Goal: Task Accomplishment & Management: Use online tool/utility

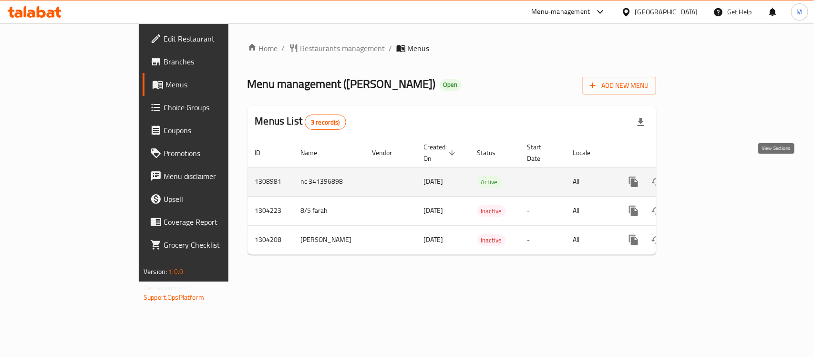
click at [707, 177] on icon "enhanced table" at bounding box center [702, 181] width 9 height 9
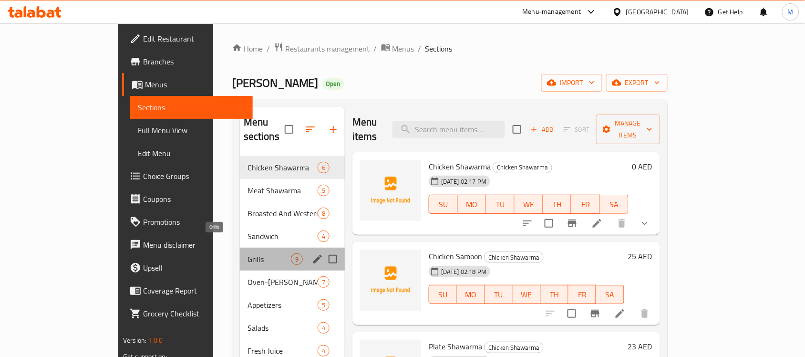
click at [248, 253] on span "Grills" at bounding box center [269, 258] width 43 height 11
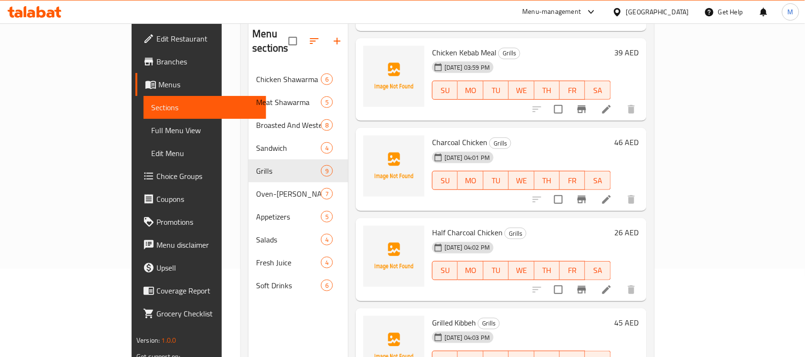
scroll to position [119, 0]
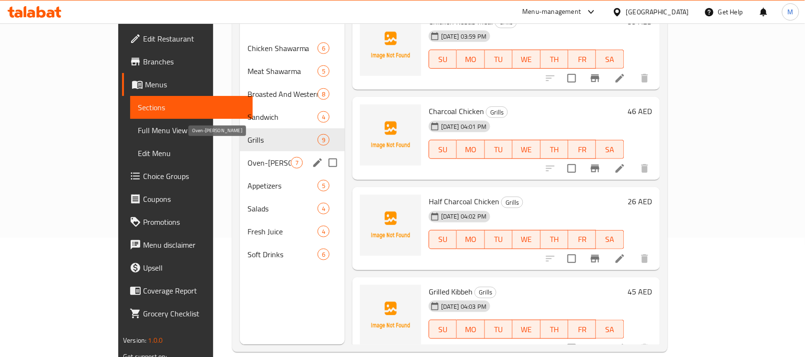
click at [248, 157] on span "Oven-[PERSON_NAME]" at bounding box center [269, 162] width 43 height 11
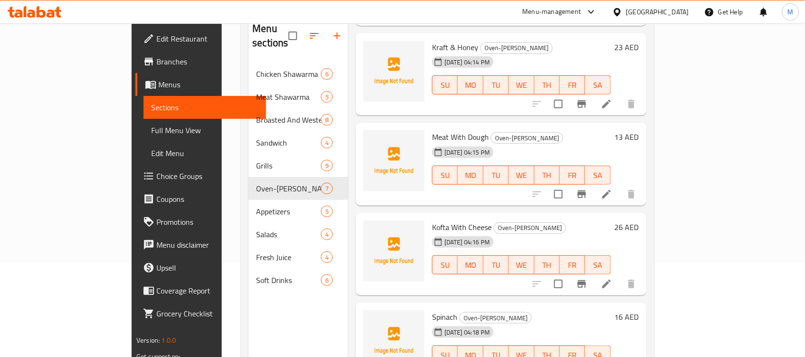
scroll to position [119, 0]
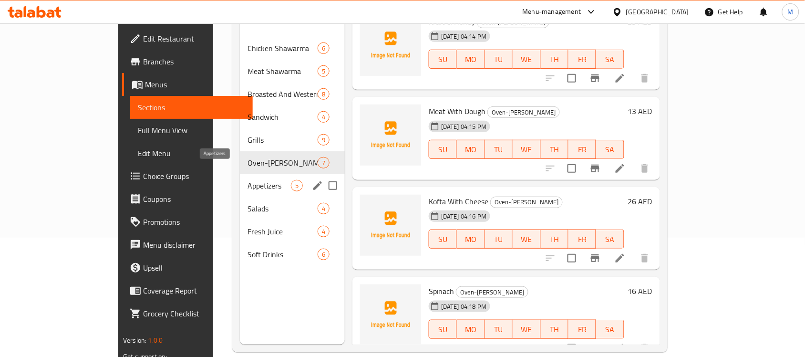
click at [248, 180] on span "Appetizers" at bounding box center [269, 185] width 43 height 11
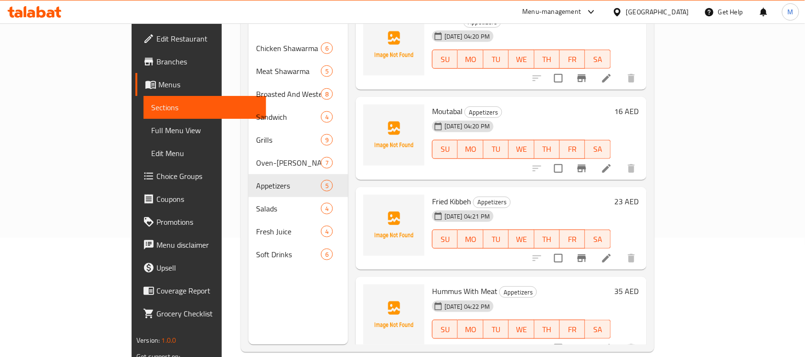
scroll to position [134, 0]
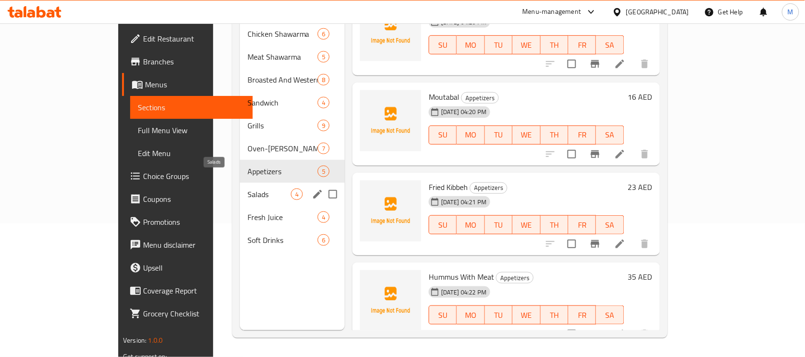
click at [248, 188] on span "Salads" at bounding box center [269, 193] width 43 height 11
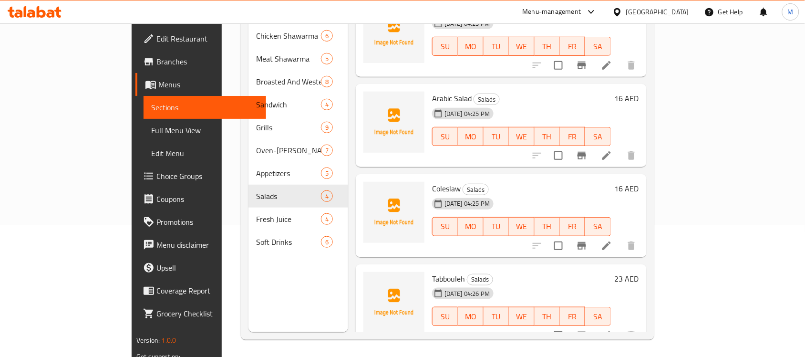
scroll to position [134, 0]
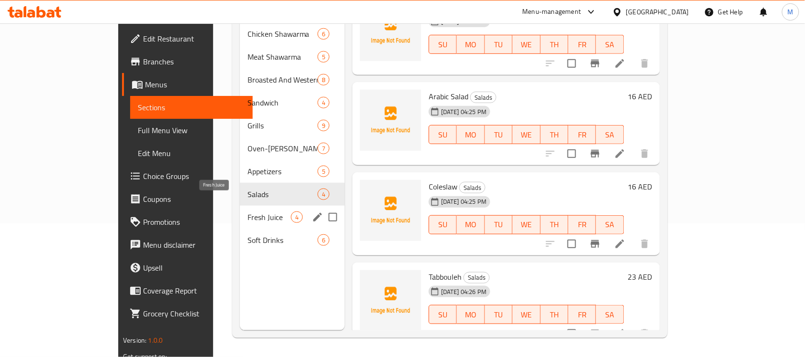
click at [248, 211] on span "Fresh Juice" at bounding box center [269, 216] width 43 height 11
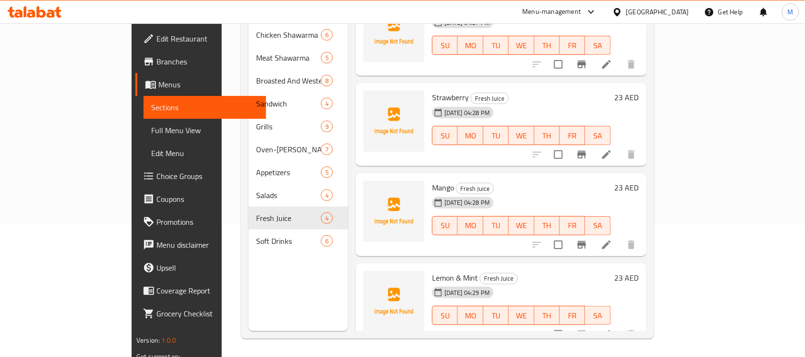
scroll to position [134, 0]
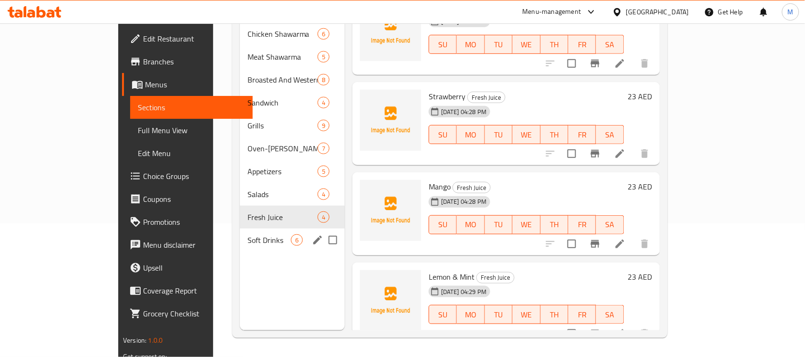
click at [240, 232] on div "Soft Drinks 6" at bounding box center [292, 240] width 105 height 23
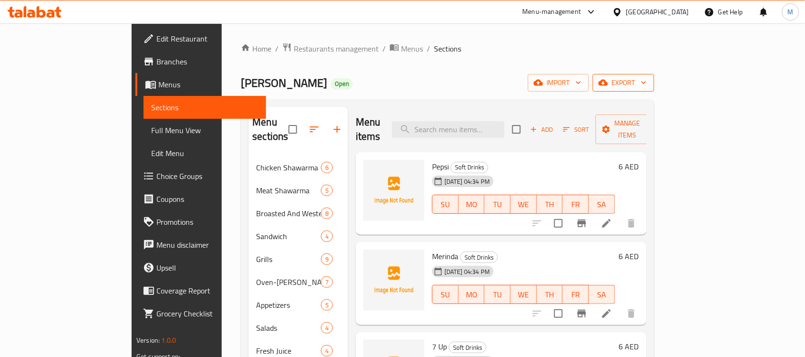
click at [655, 75] on button "export" at bounding box center [624, 83] width 62 height 18
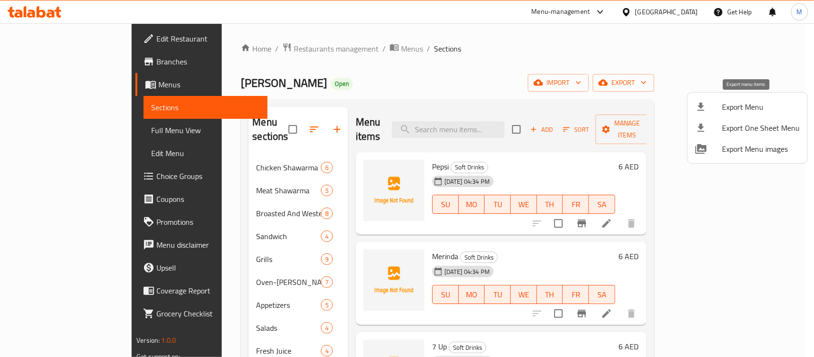
click at [743, 104] on span "Export Menu" at bounding box center [761, 106] width 78 height 11
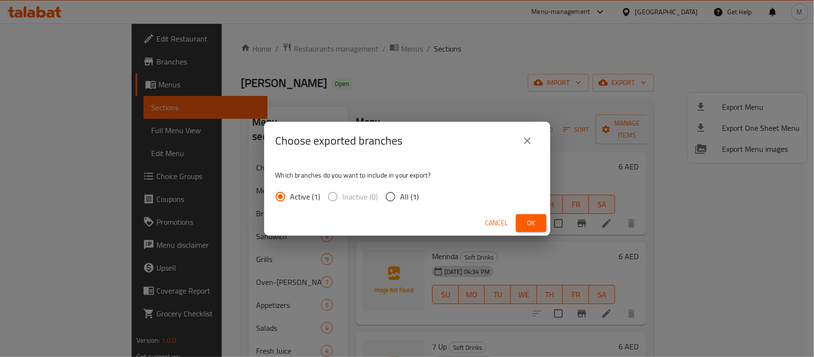
click at [393, 195] on input "All (1)" at bounding box center [391, 197] width 20 height 20
radio input "true"
click at [523, 220] on button "Ok" at bounding box center [531, 223] width 31 height 18
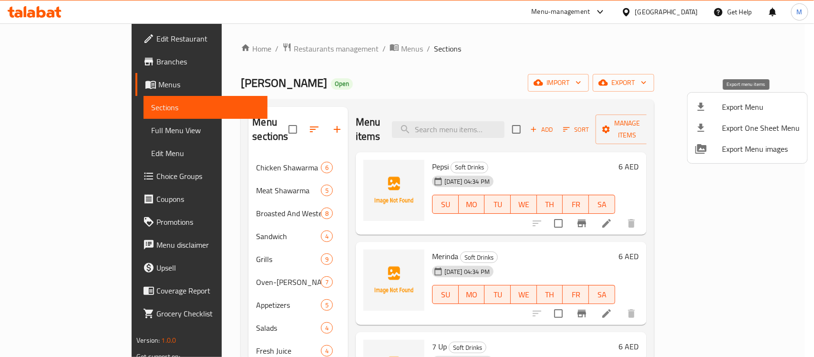
click at [742, 103] on span "Export Menu" at bounding box center [761, 106] width 78 height 11
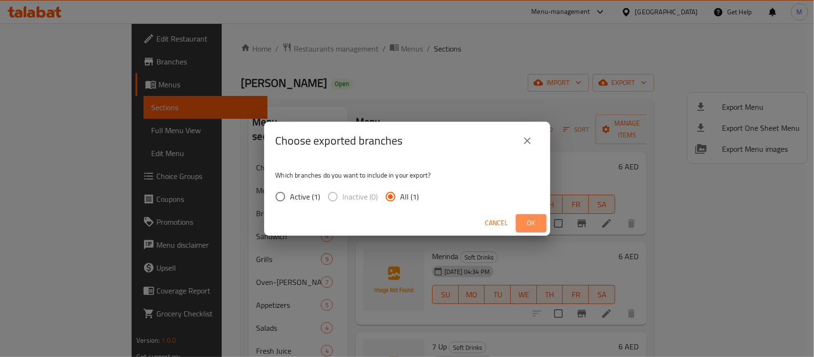
click at [540, 220] on button "Ok" at bounding box center [531, 223] width 31 height 18
